Goal: Task Accomplishment & Management: Manage account settings

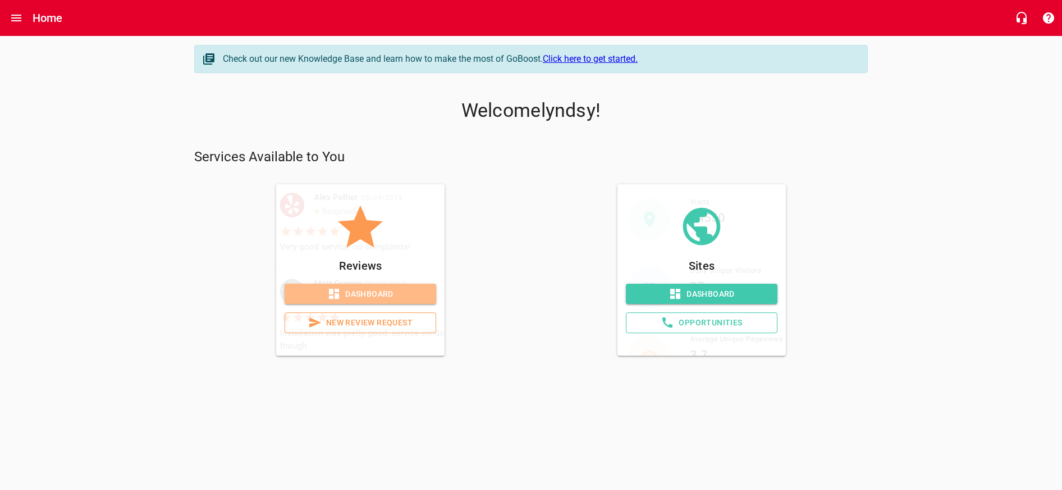
click at [340, 300] on link "Dashboard" at bounding box center [361, 294] width 152 height 21
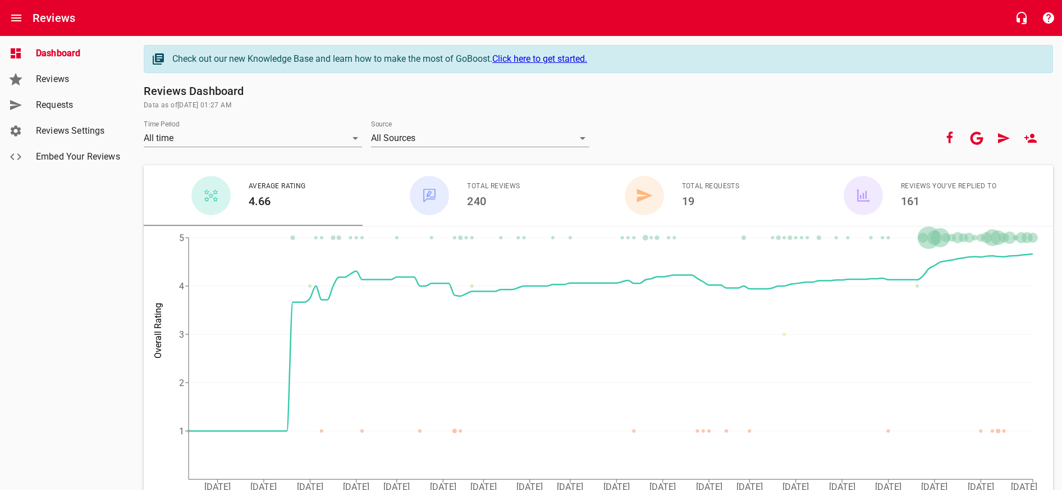
click at [63, 85] on span "Reviews" at bounding box center [78, 78] width 85 height 13
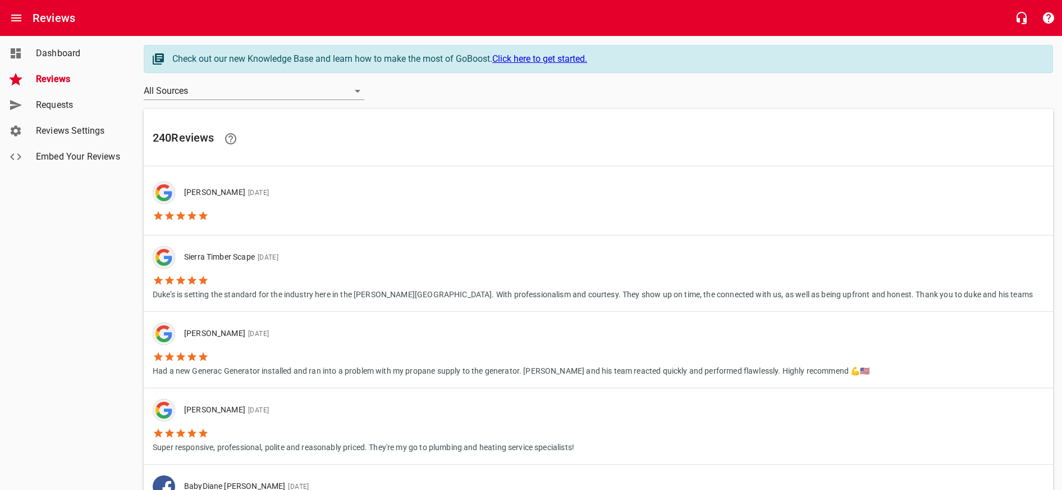
click at [84, 55] on span "Dashboard" at bounding box center [78, 53] width 85 height 13
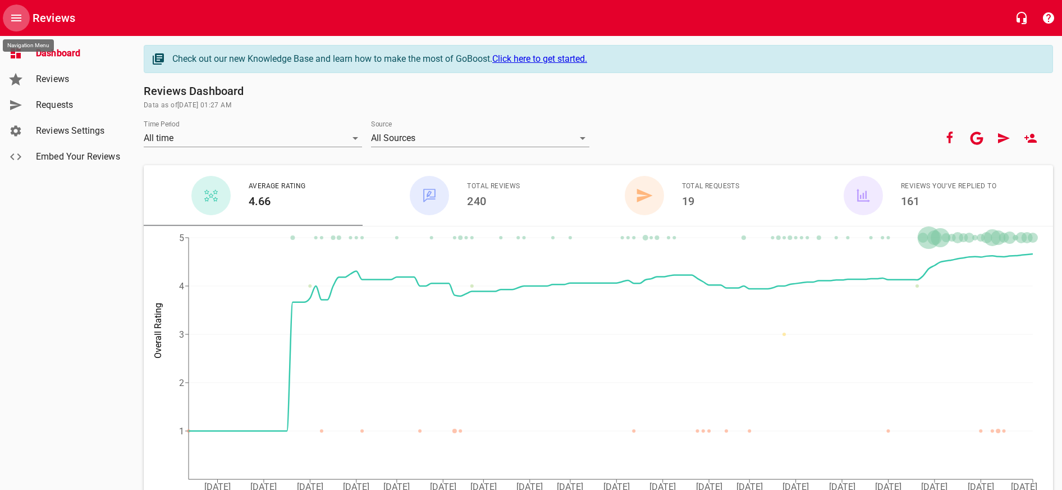
click at [13, 18] on icon "Open drawer" at bounding box center [16, 18] width 10 height 7
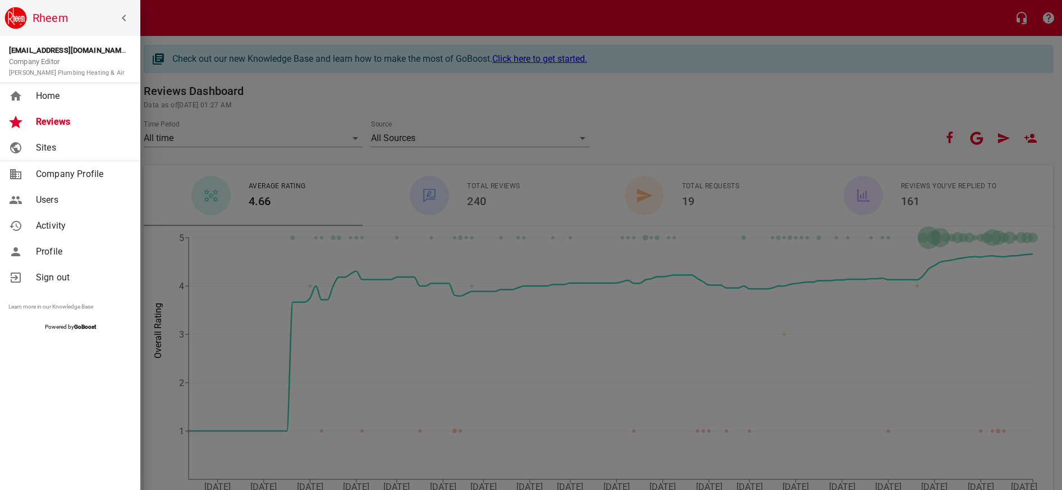
click at [63, 101] on span "Home" at bounding box center [81, 95] width 91 height 13
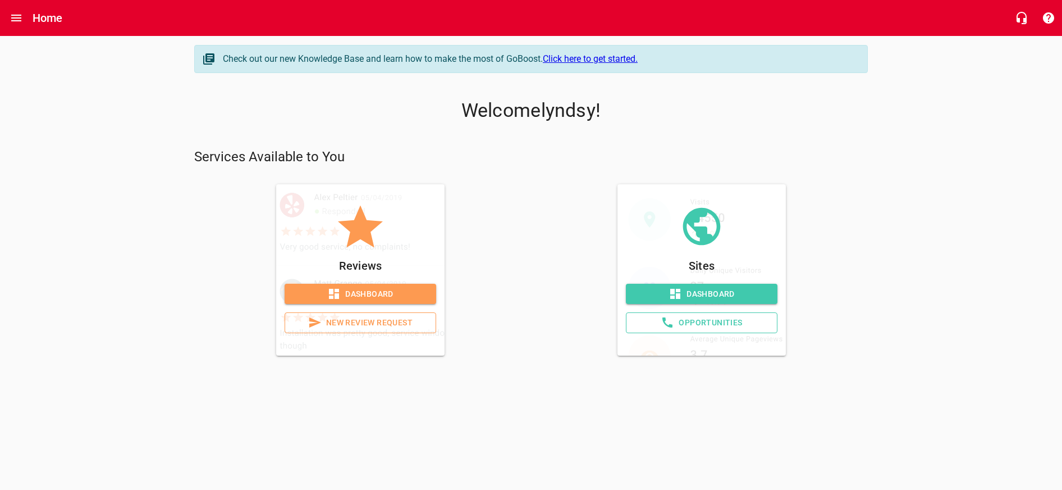
click at [344, 290] on span "Dashboard" at bounding box center [361, 294] width 134 height 14
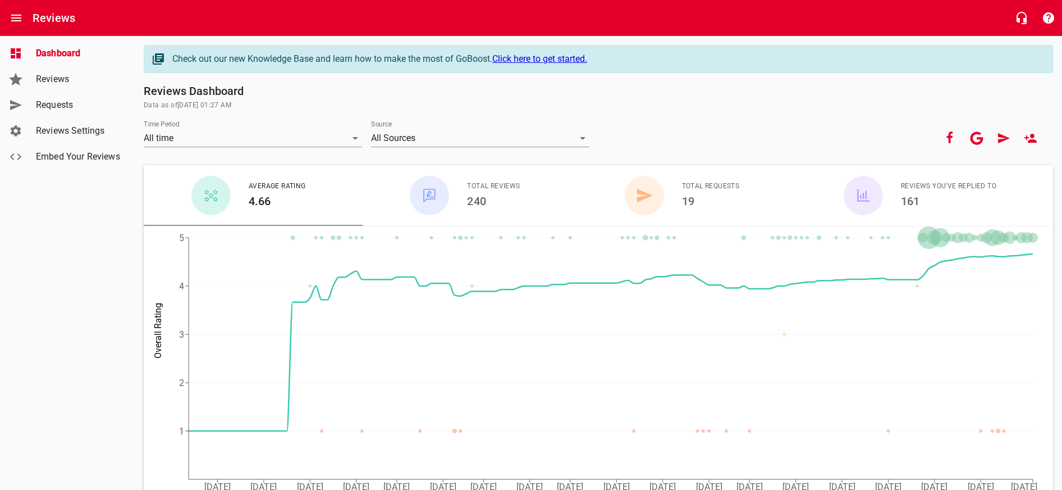
click at [58, 104] on span "Requests" at bounding box center [78, 104] width 85 height 13
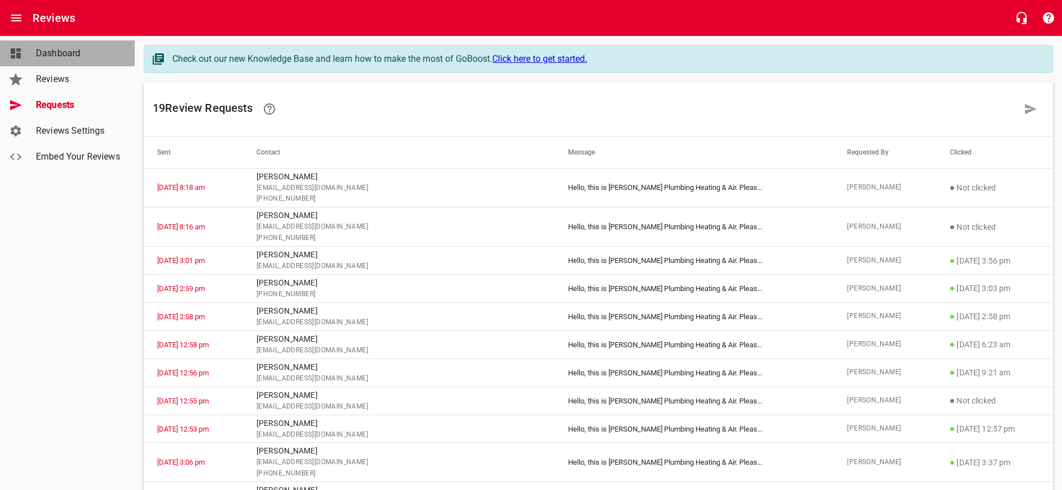
click at [53, 53] on span "Dashboard" at bounding box center [78, 53] width 85 height 13
